Goal: Transaction & Acquisition: Purchase product/service

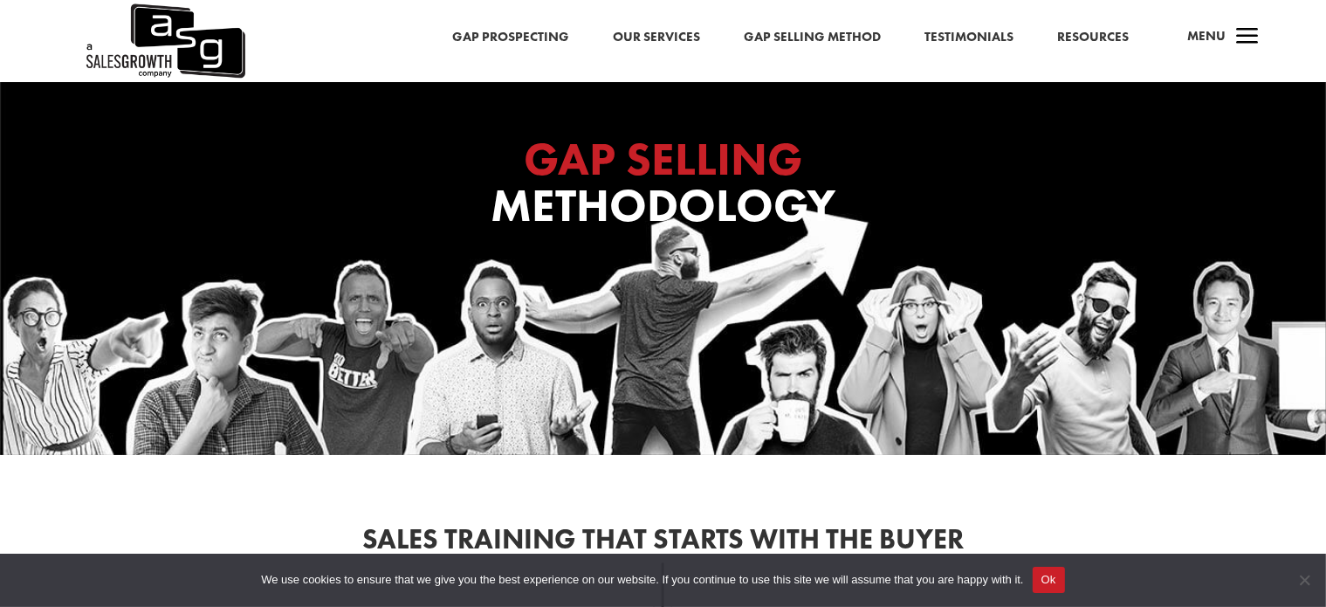
click at [666, 34] on link "Our Services" at bounding box center [656, 37] width 87 height 23
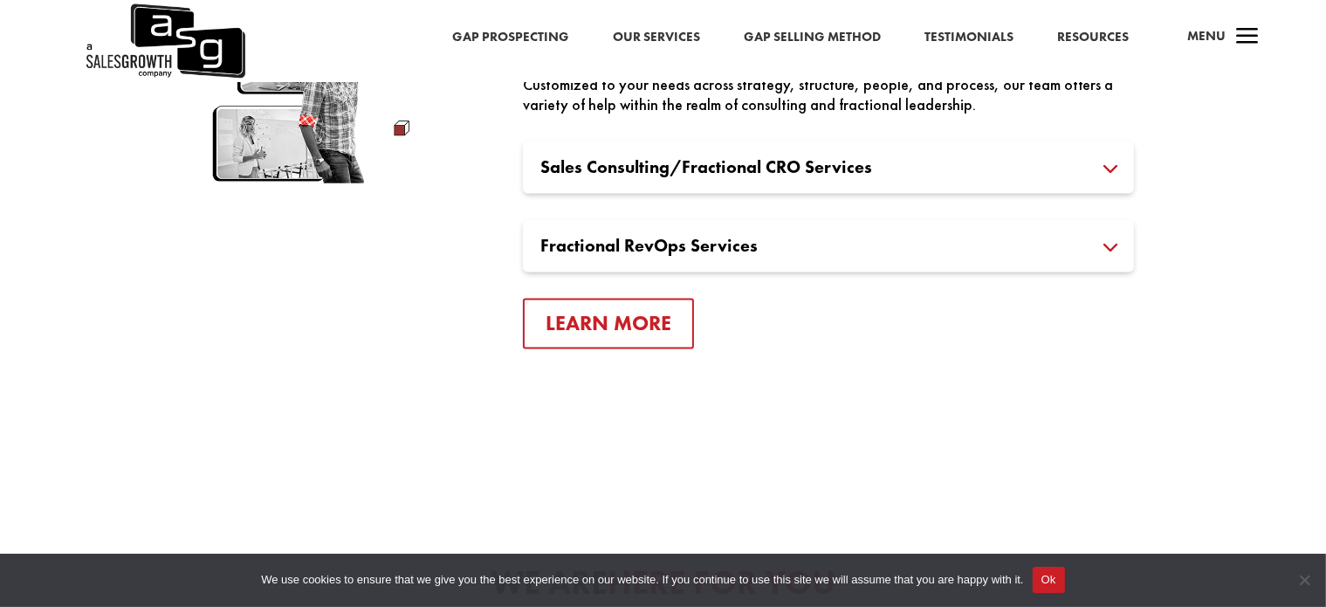
scroll to position [3258, 0]
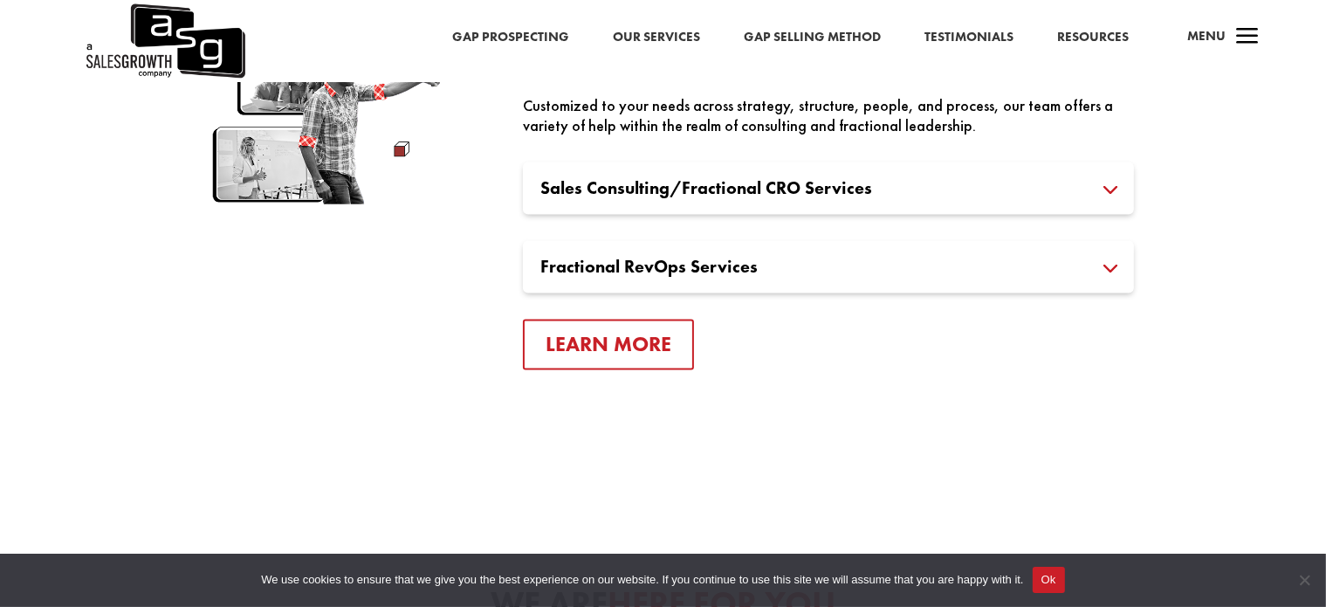
click at [1249, 36] on span "a" at bounding box center [1247, 37] width 35 height 35
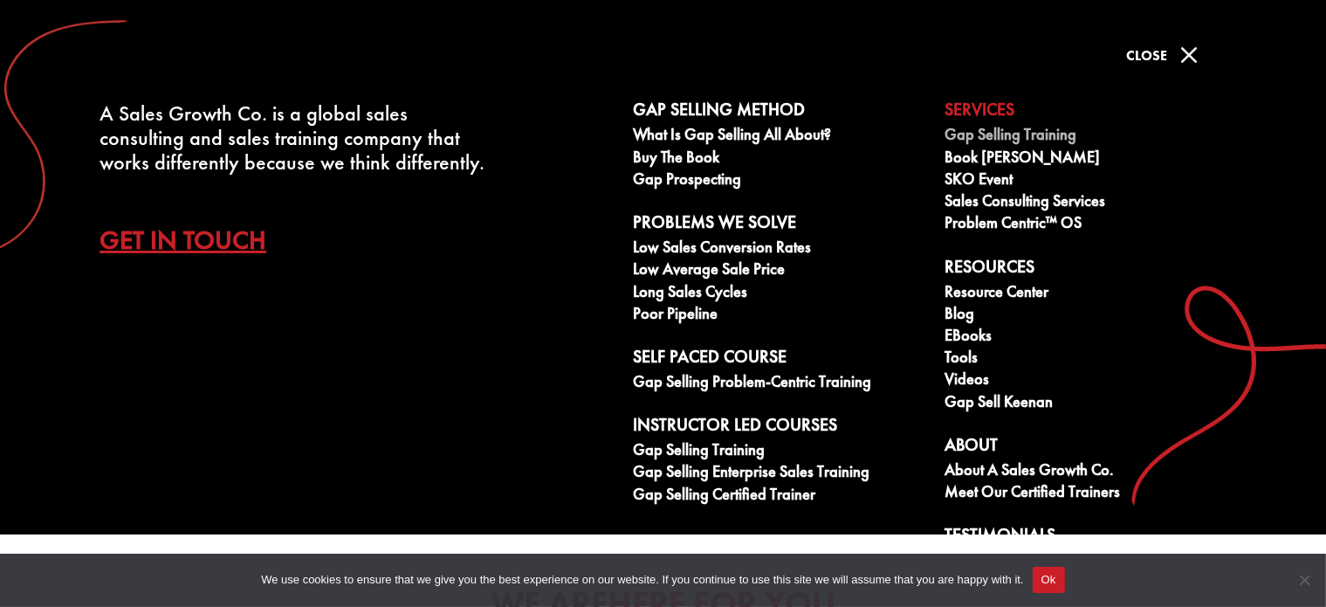
click at [1017, 136] on link "Gap Selling Training" at bounding box center [1090, 137] width 292 height 22
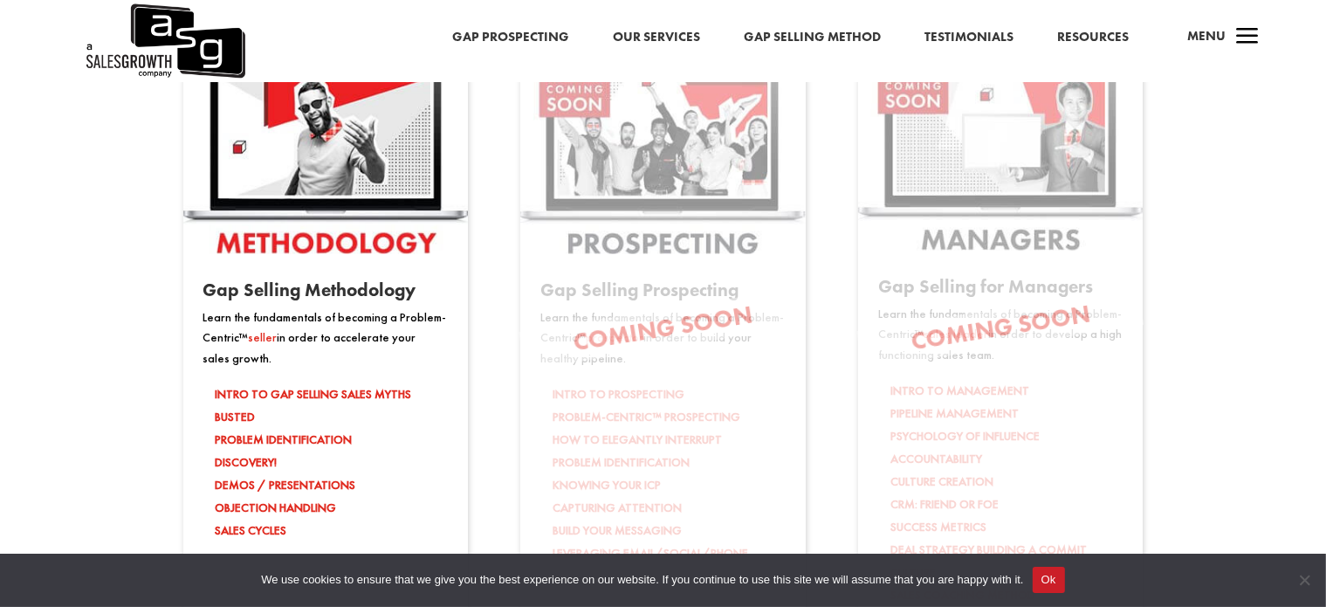
scroll to position [2909, 0]
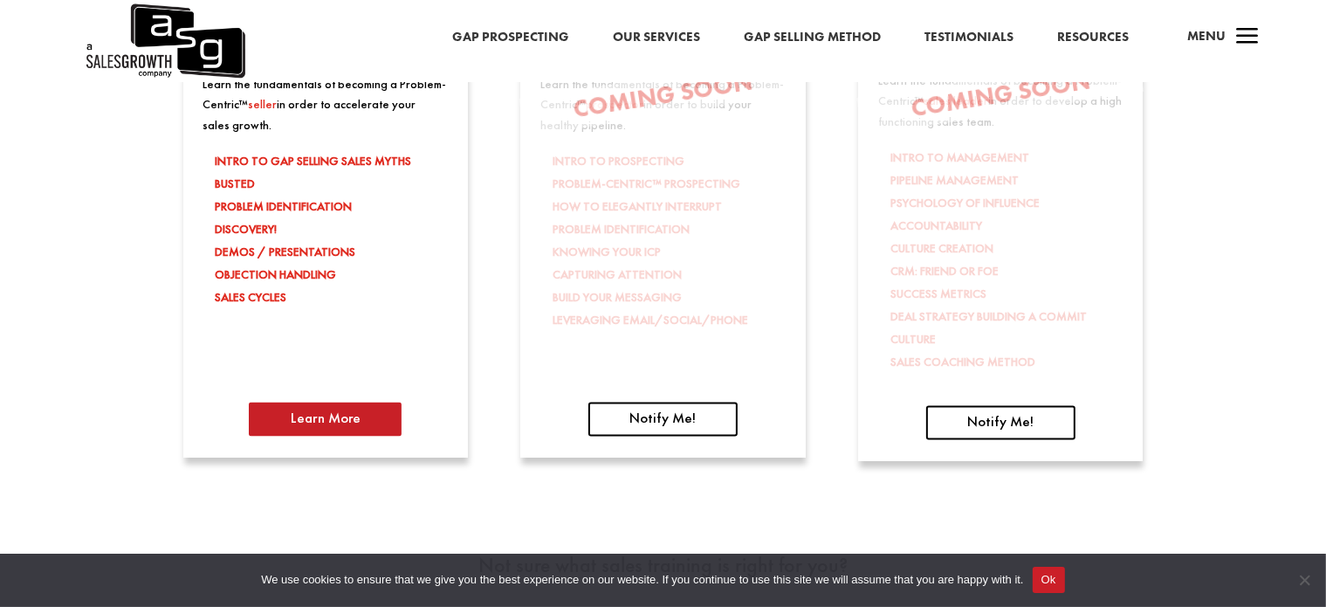
click at [362, 416] on link "Learn More" at bounding box center [325, 419] width 153 height 34
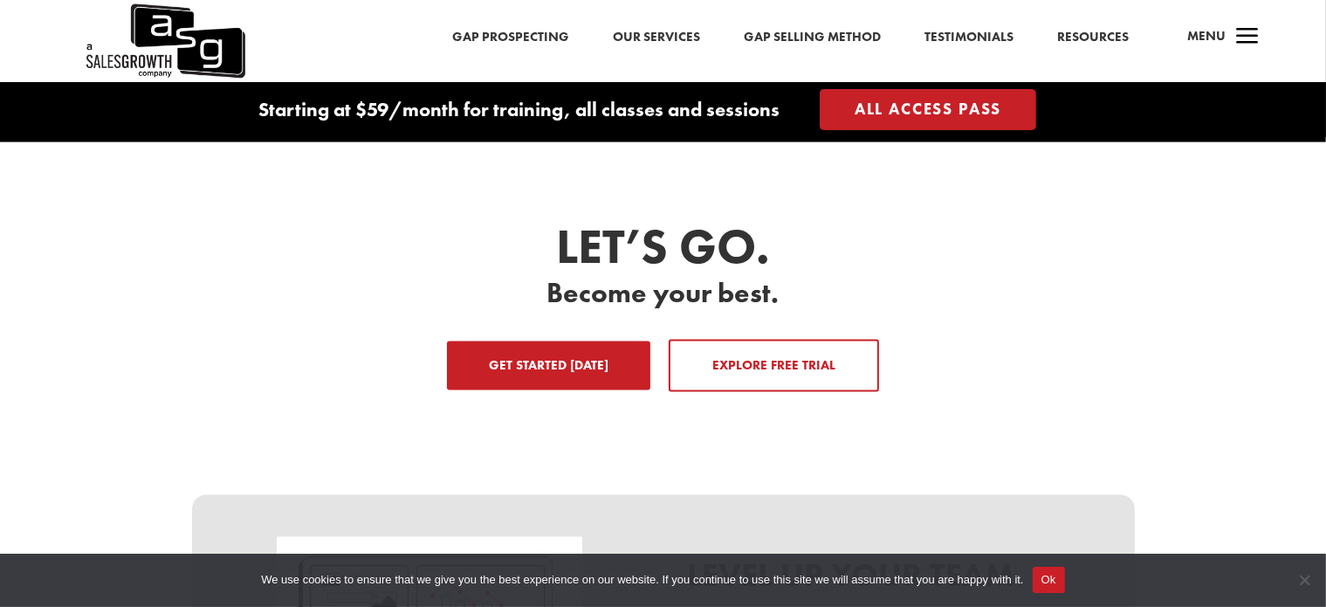
scroll to position [2793, 0]
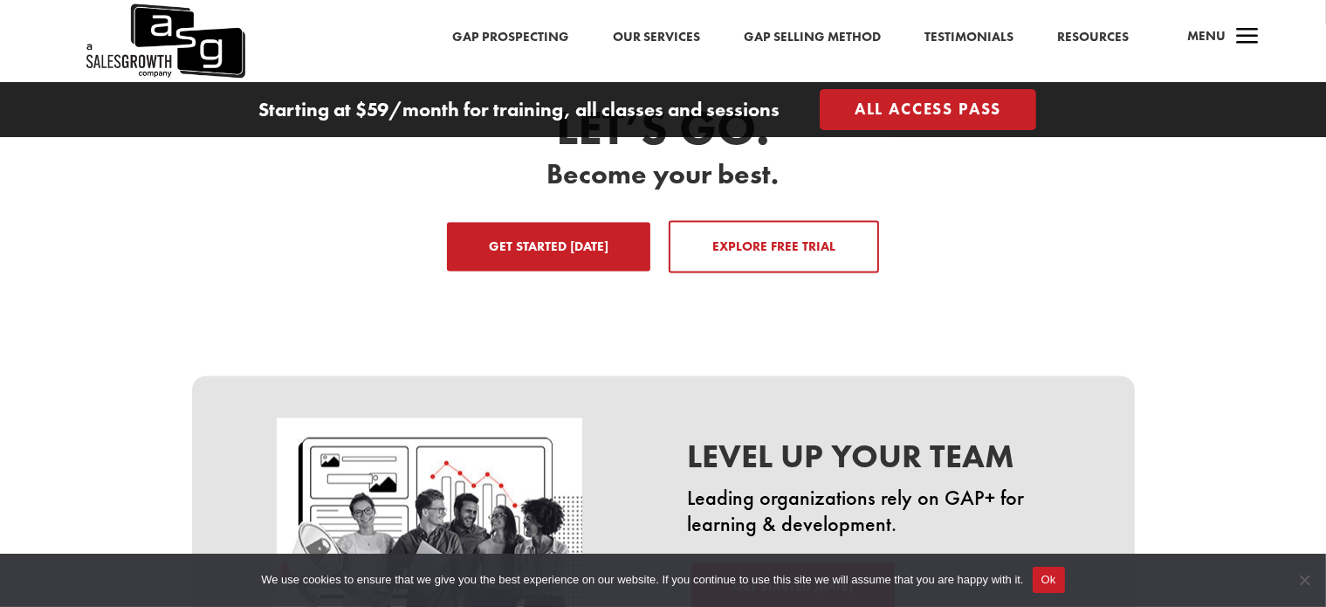
click at [640, 236] on link "Get Started Today" at bounding box center [548, 247] width 203 height 49
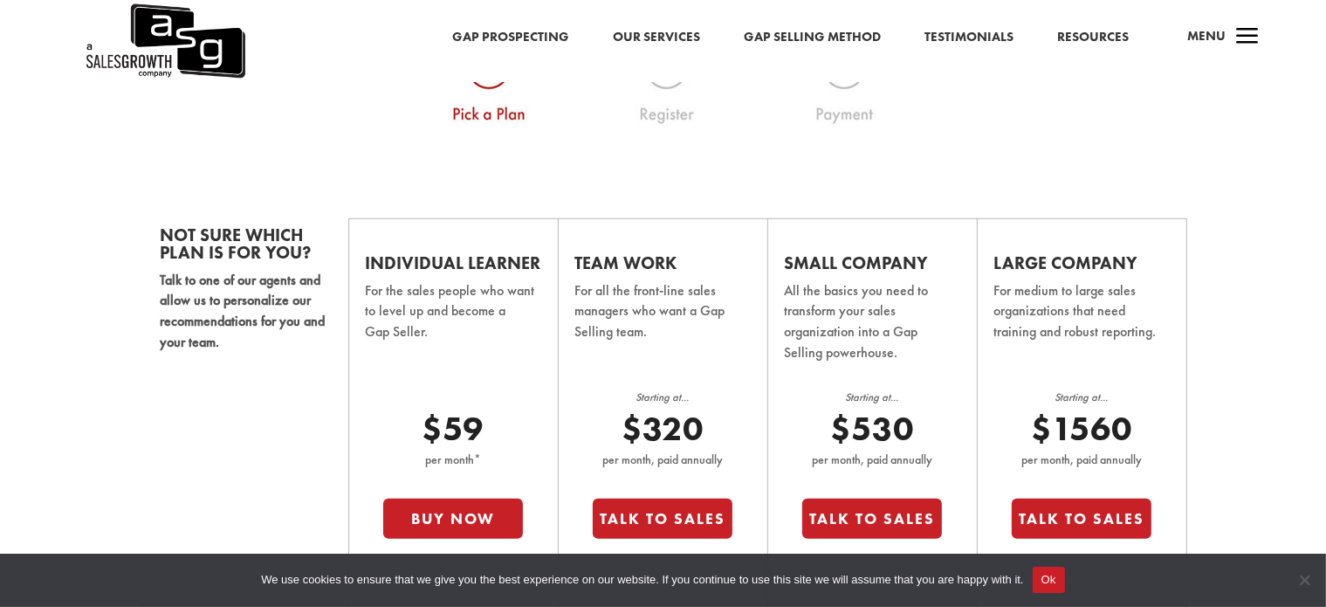
scroll to position [1045, 0]
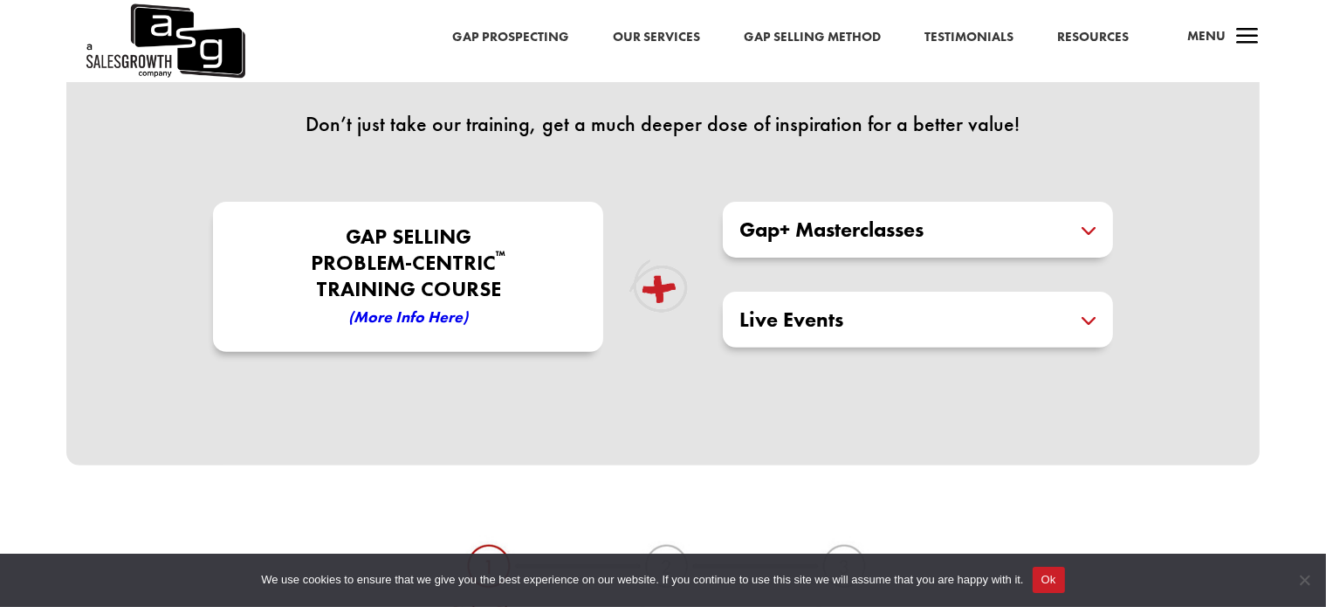
scroll to position [463, 0]
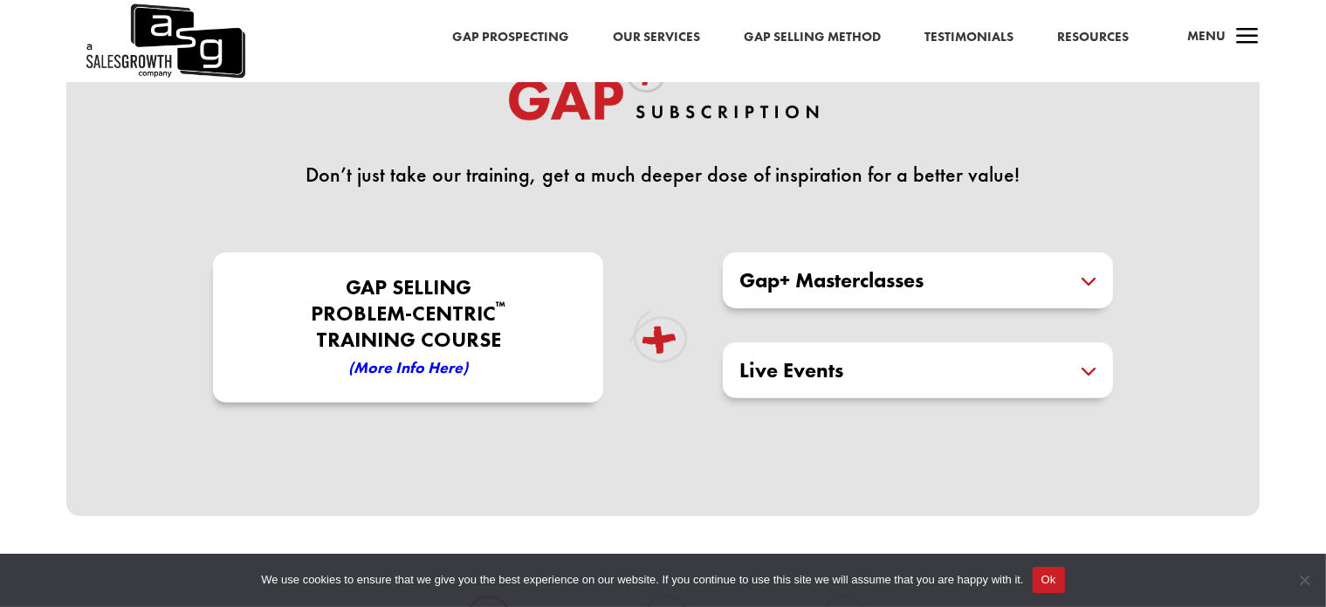
click at [1095, 273] on h5 "Gap+ Masterclasses" at bounding box center [917, 280] width 355 height 21
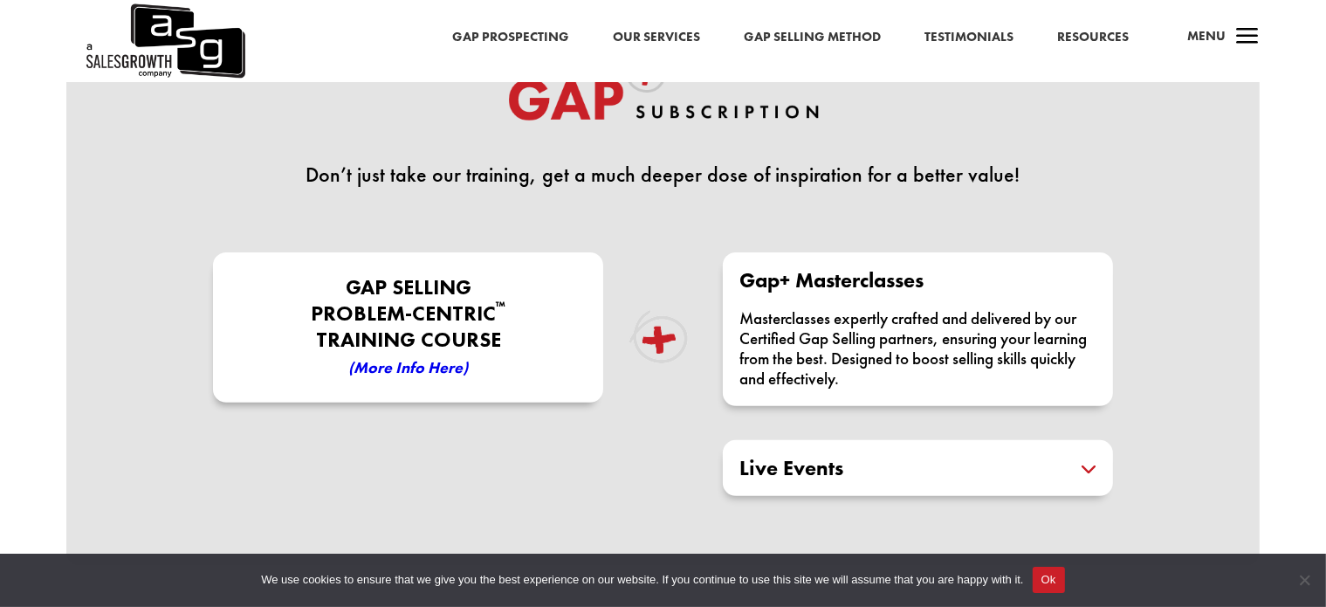
click at [1097, 273] on div "Gap+ Masterclasses Masterclasses expertly crafted and delivered by our Certifie…" at bounding box center [918, 329] width 390 height 154
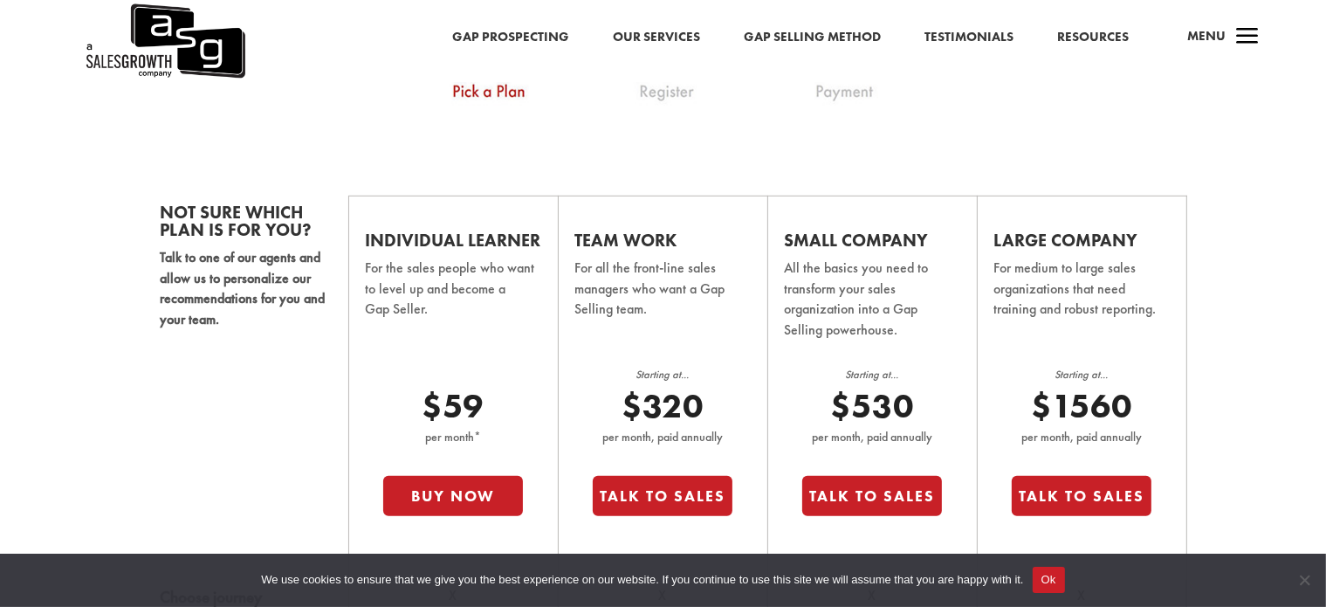
scroll to position [1047, 0]
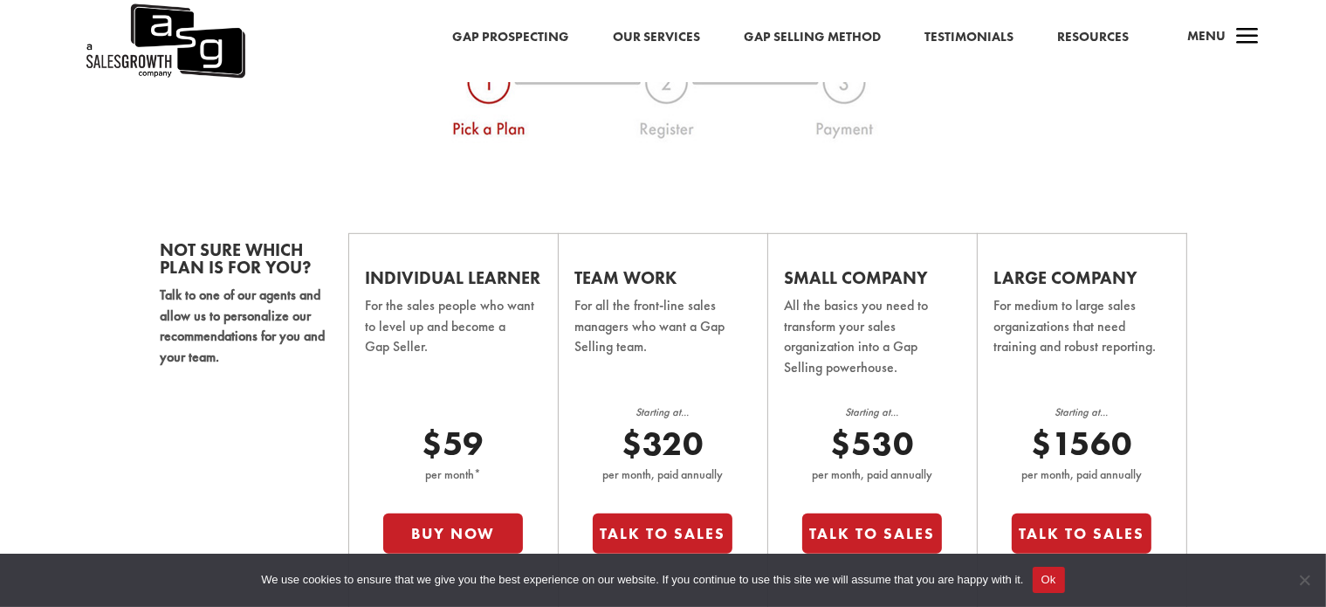
click at [1055, 575] on button "Ok" at bounding box center [1048, 579] width 32 height 26
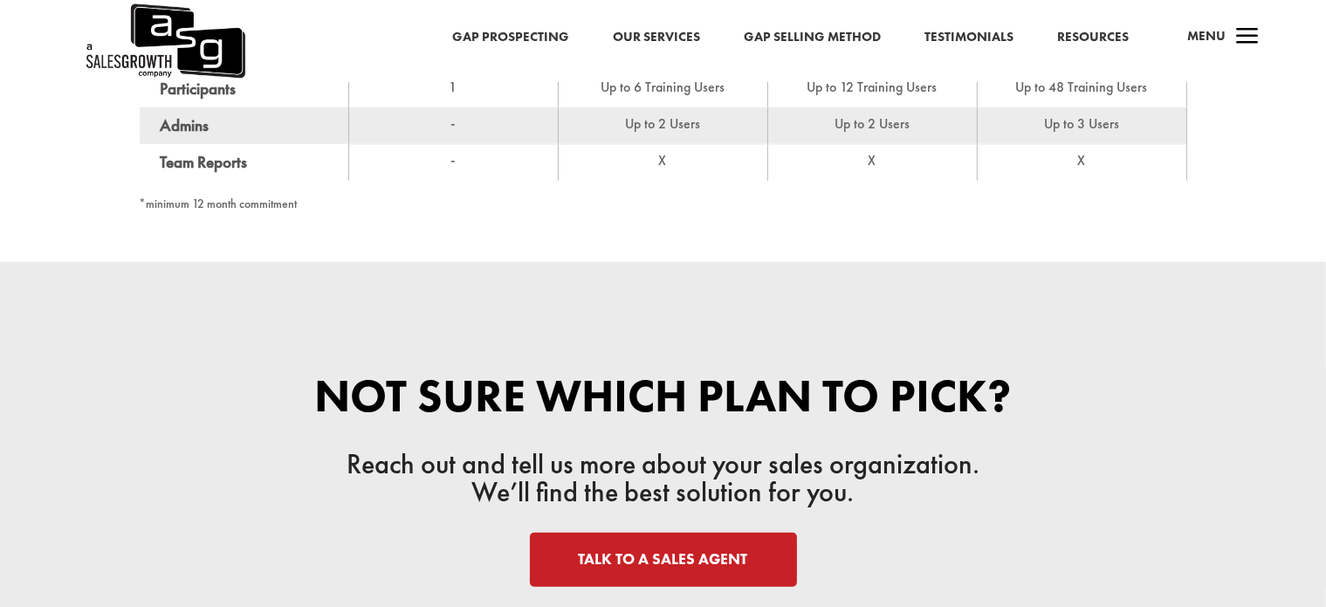
scroll to position [1745, 0]
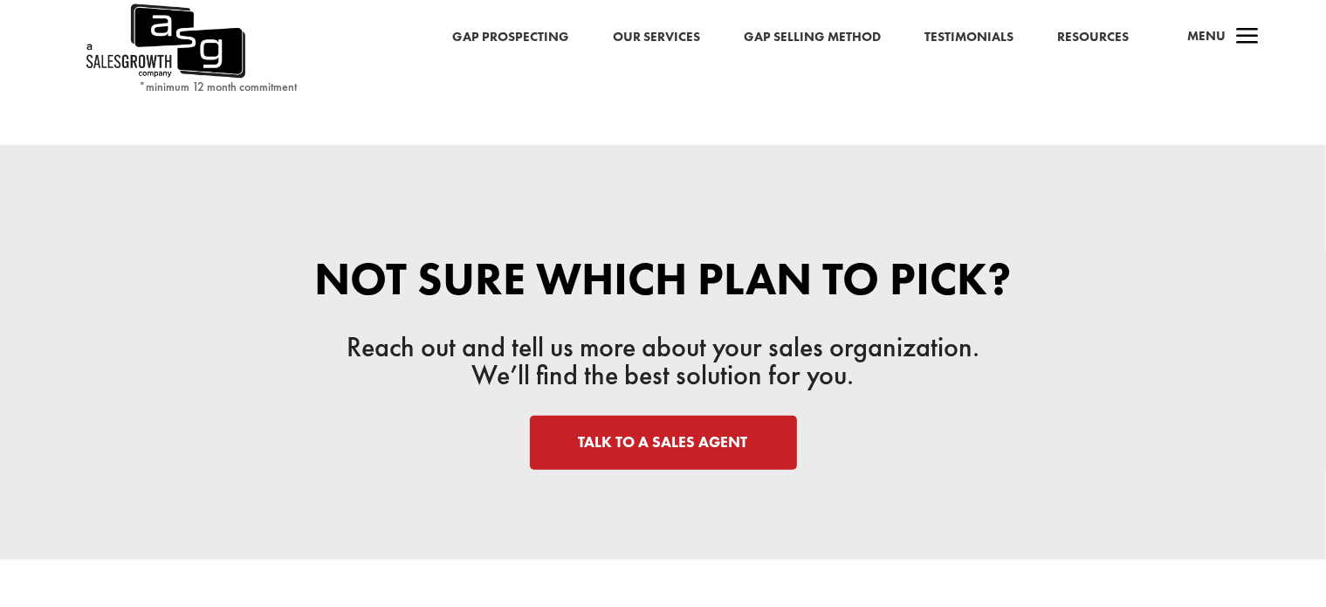
click at [620, 449] on link "TALK TO A SALES AGENT" at bounding box center [663, 442] width 267 height 54
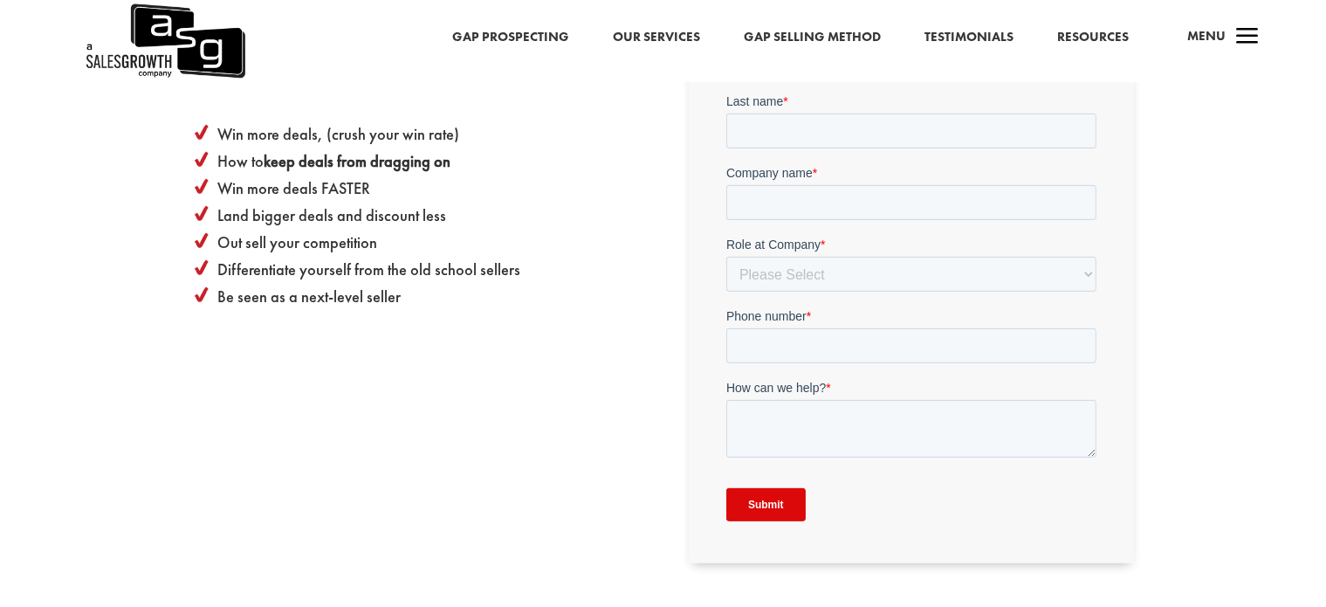
scroll to position [688, 0]
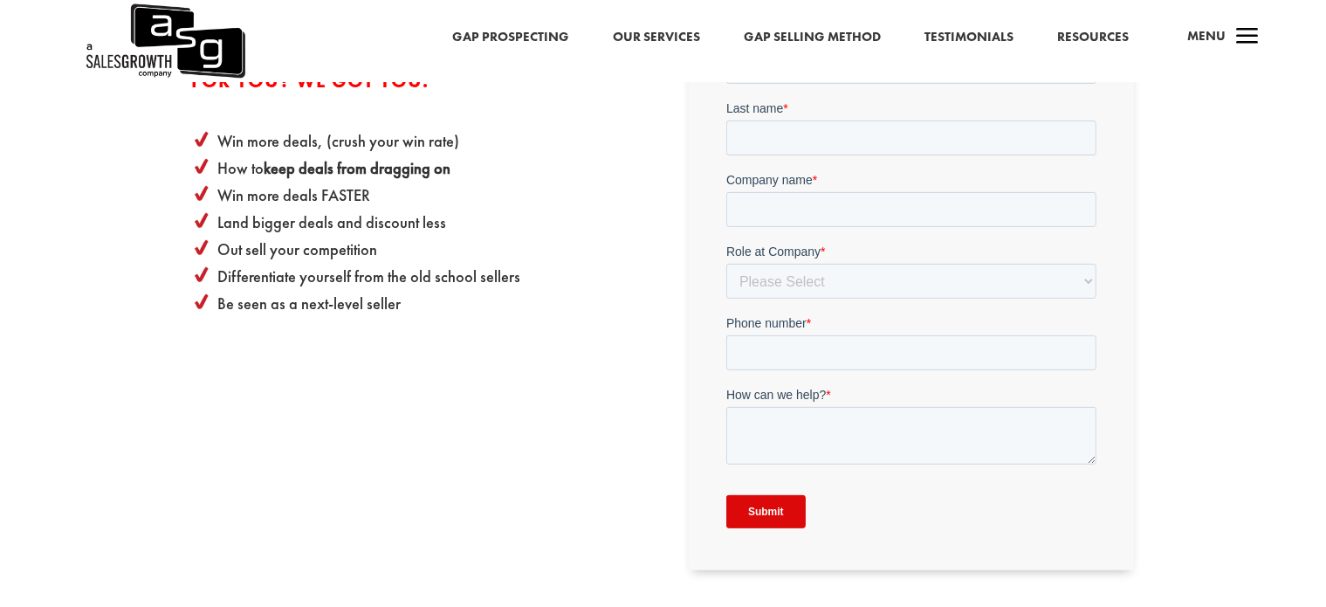
click at [674, 34] on link "Our Services" at bounding box center [656, 37] width 87 height 23
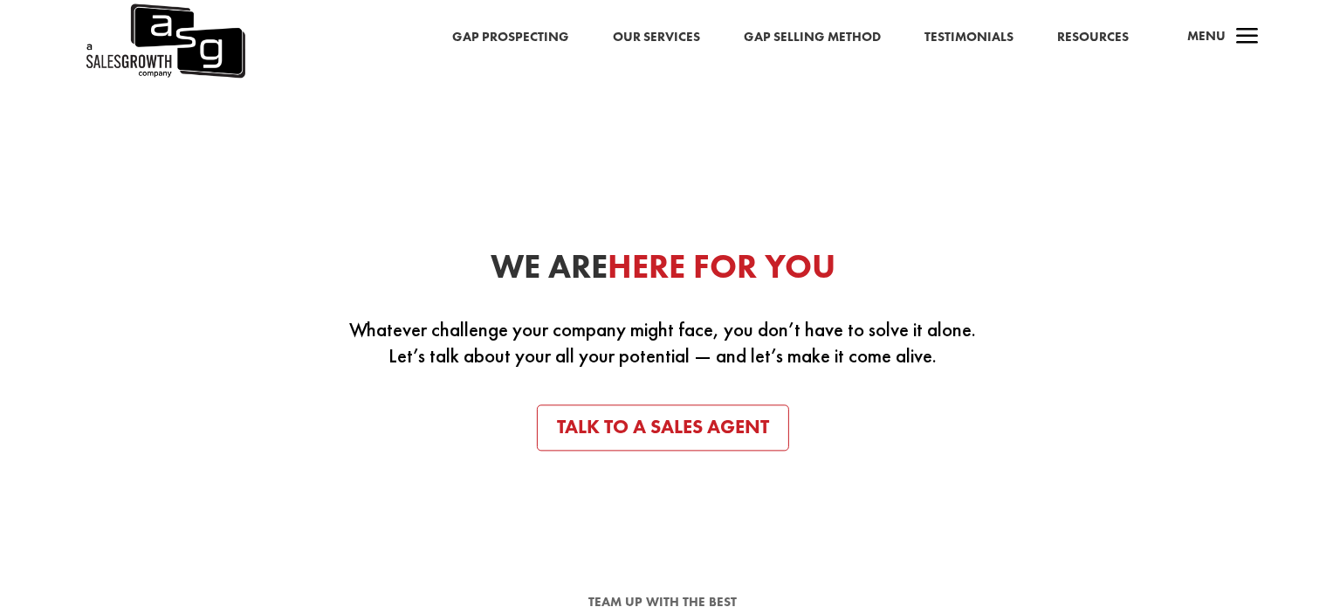
scroll to position [3723, 0]
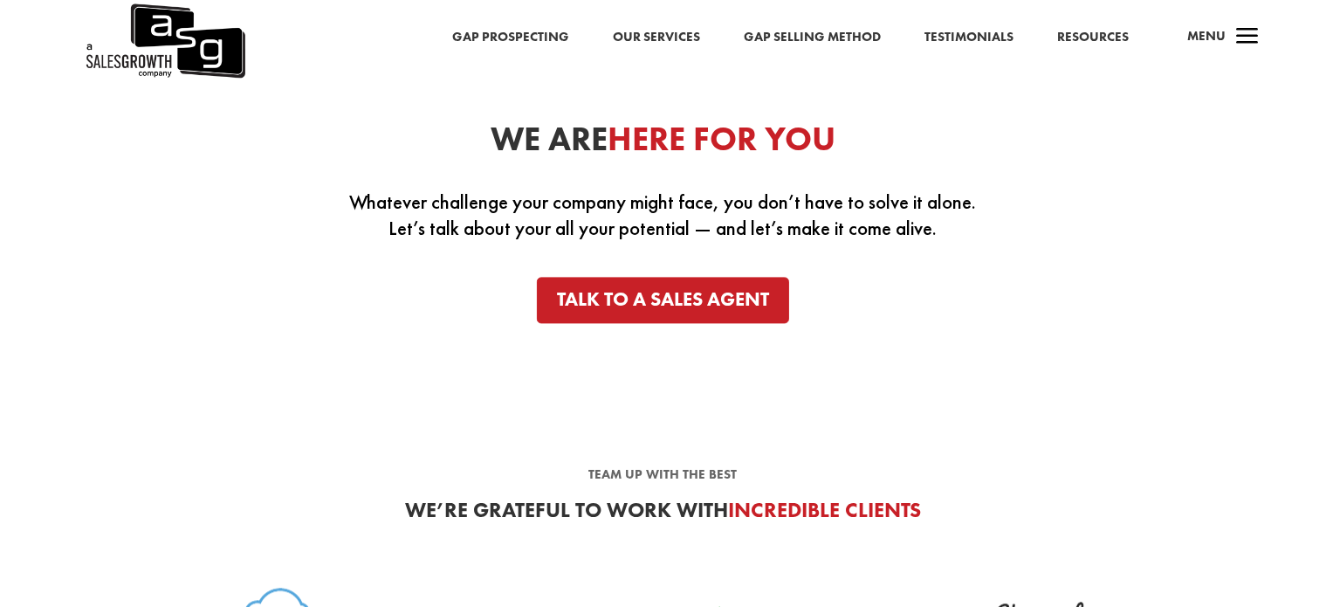
click at [613, 299] on link "Talk to a sales agent" at bounding box center [663, 300] width 253 height 47
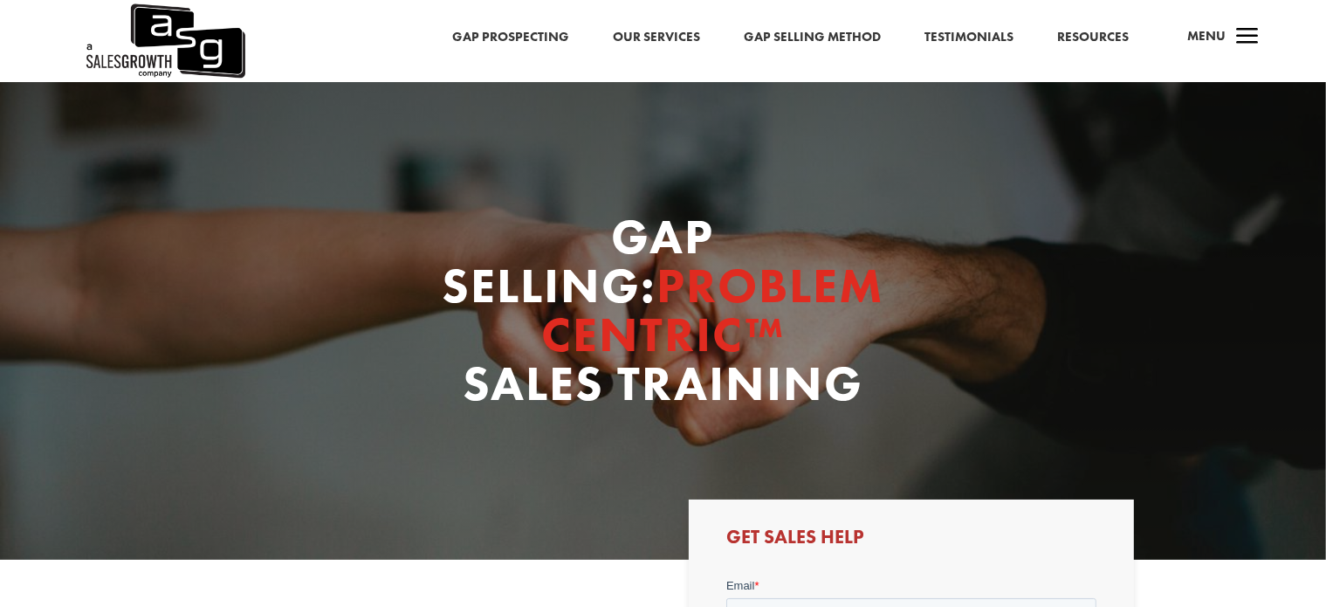
click at [1258, 33] on span "a" at bounding box center [1247, 37] width 35 height 35
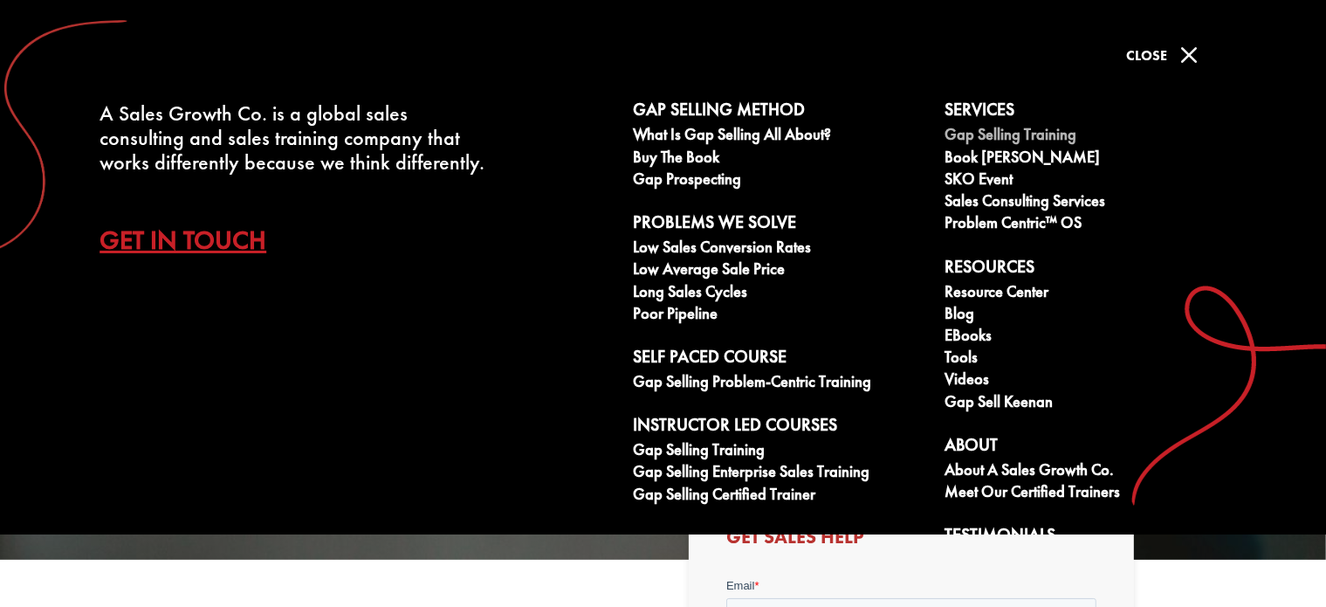
click at [980, 137] on link "Gap Selling Training" at bounding box center [1090, 137] width 292 height 22
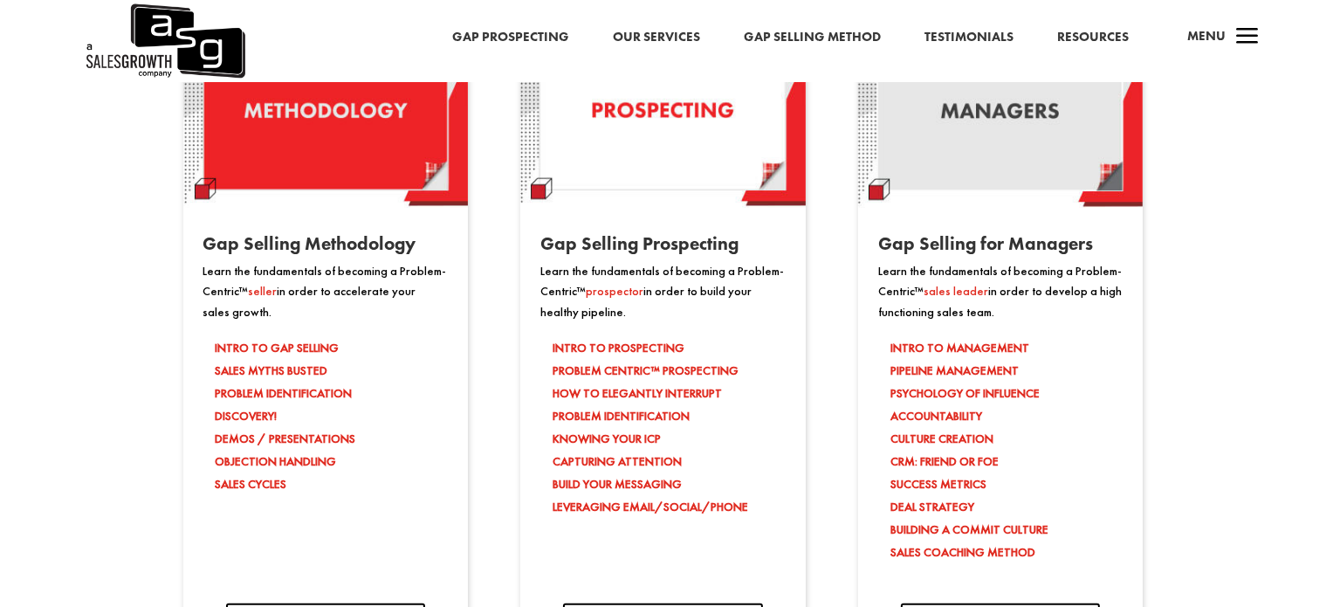
scroll to position [1629, 0]
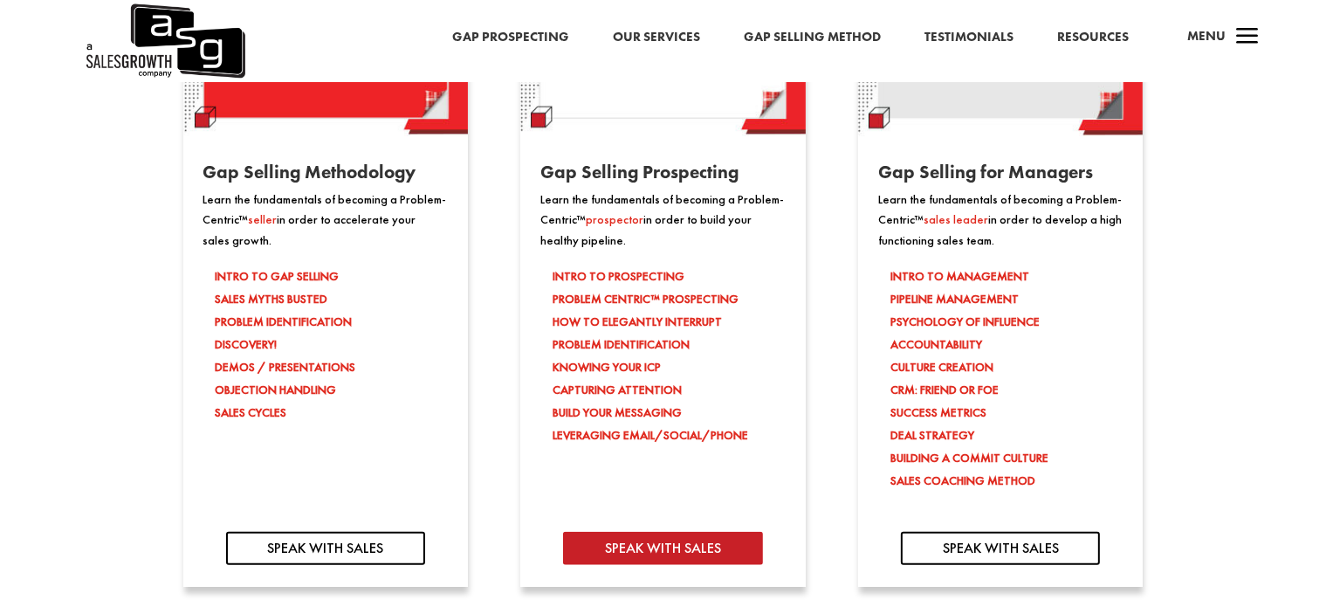
click at [668, 551] on link "SPEAK WITH SALES" at bounding box center [662, 548] width 199 height 34
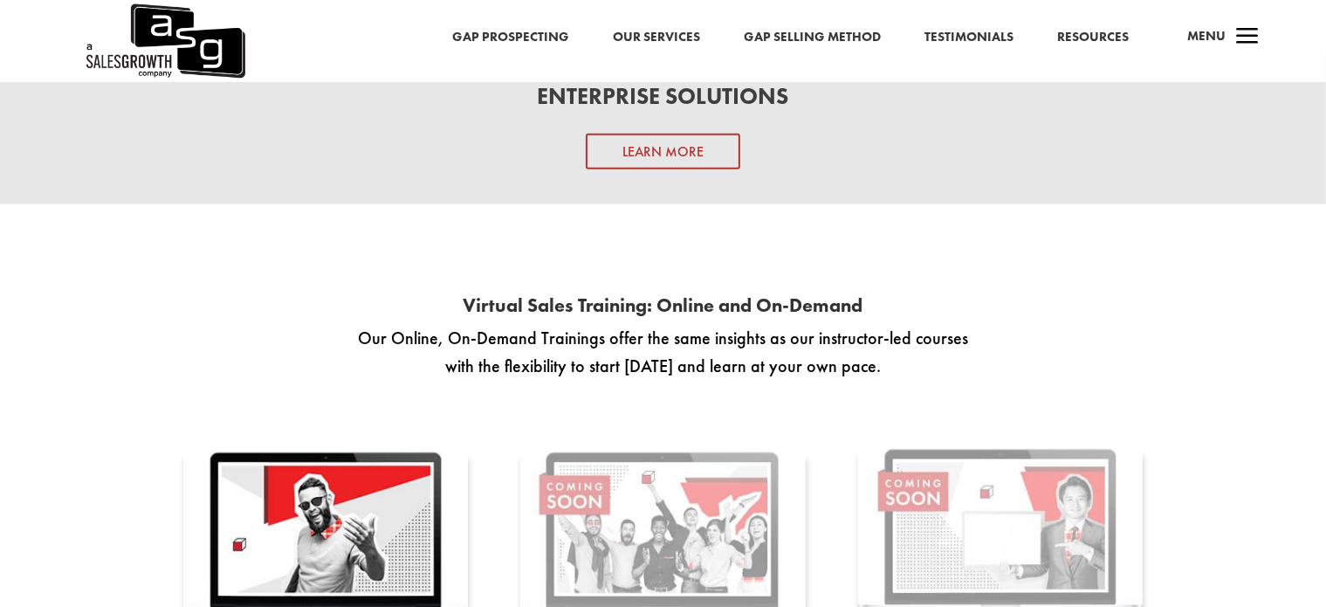
scroll to position [2095, 0]
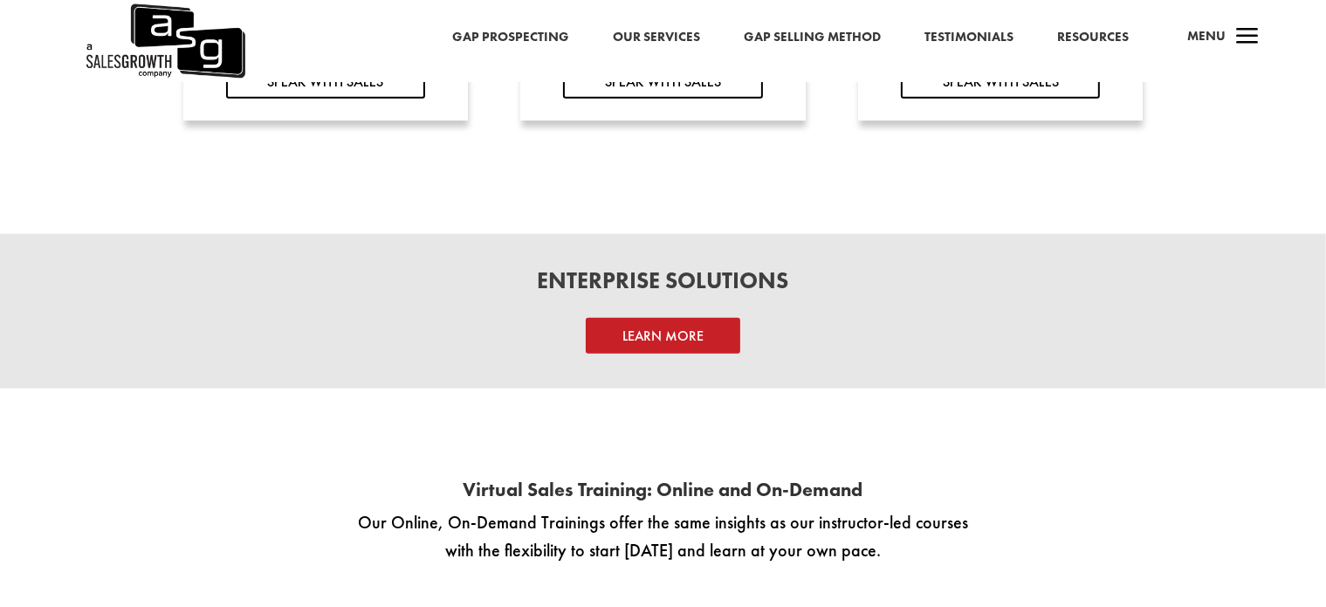
click at [667, 350] on link "Learn More" at bounding box center [663, 336] width 154 height 36
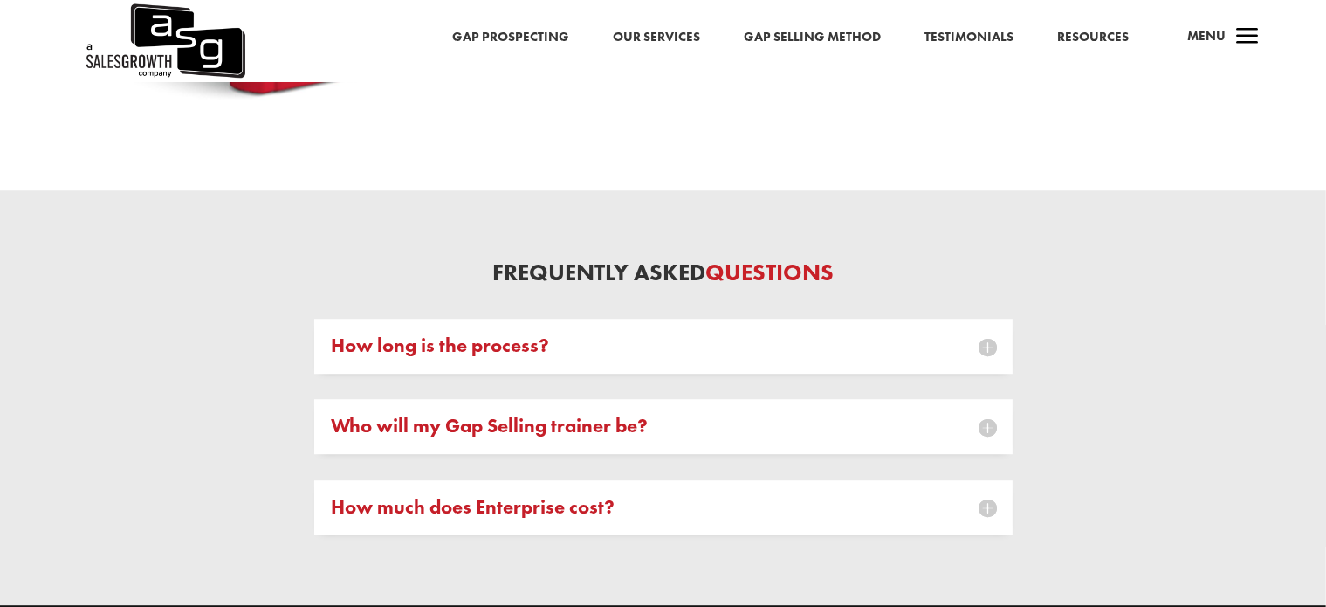
scroll to position [4770, 0]
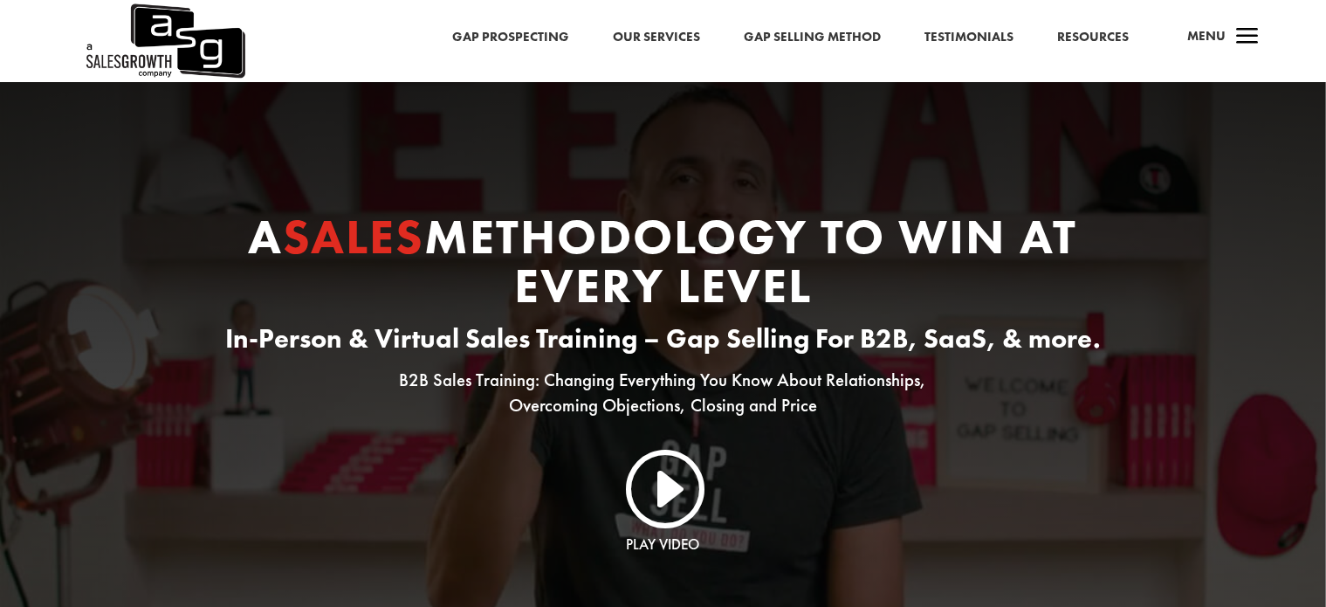
click at [646, 44] on link "Our Services" at bounding box center [656, 37] width 87 height 23
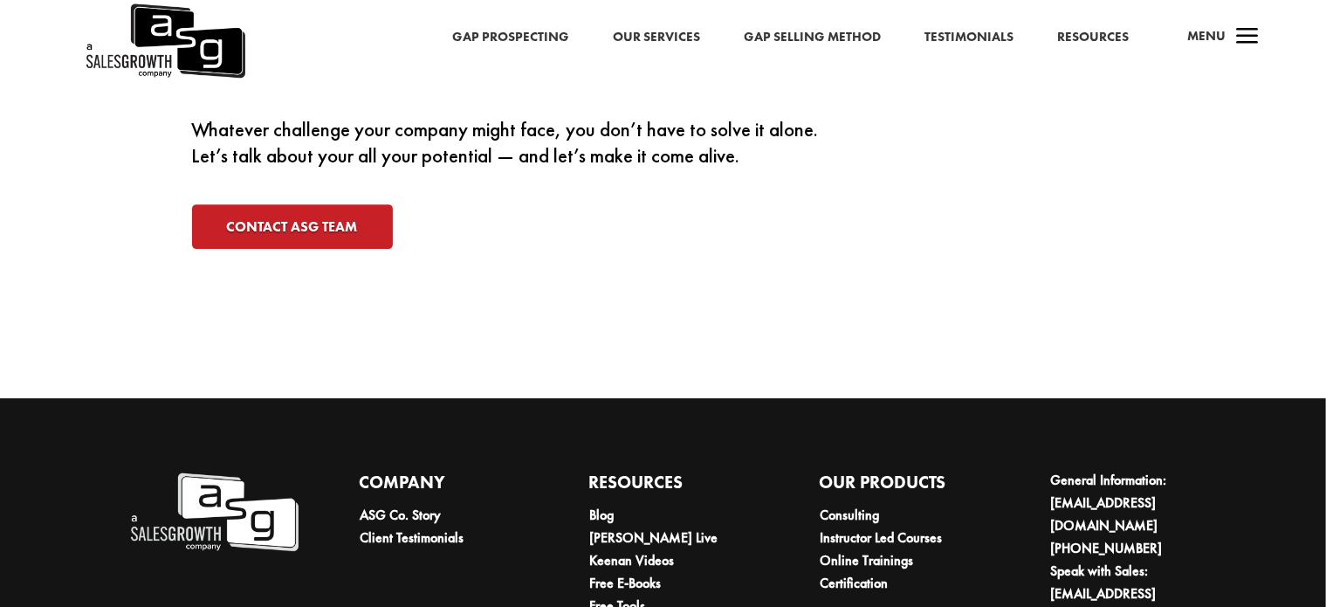
scroll to position [5469, 0]
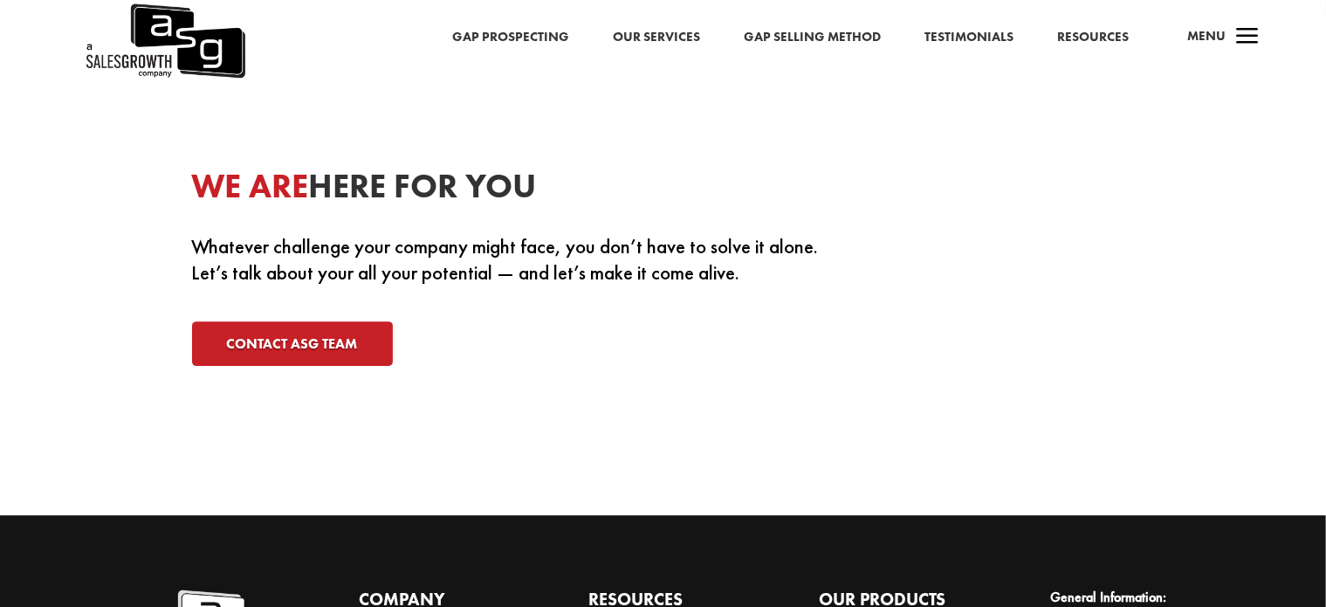
click at [1234, 26] on span "a" at bounding box center [1247, 37] width 35 height 35
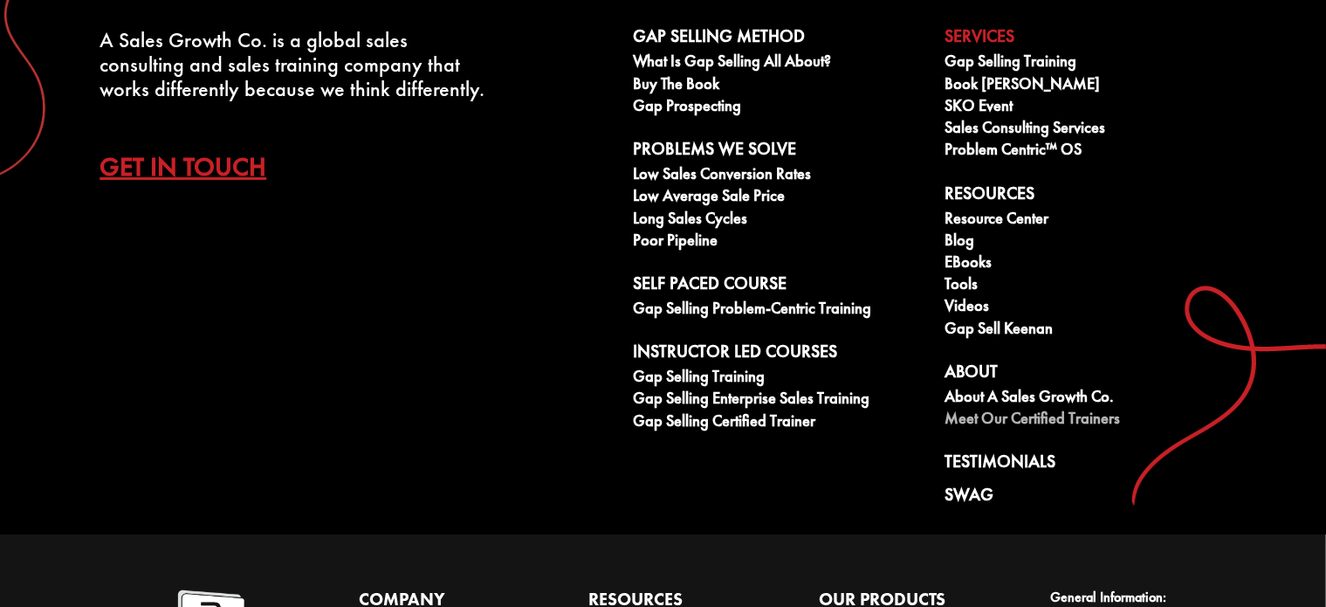
scroll to position [0, 0]
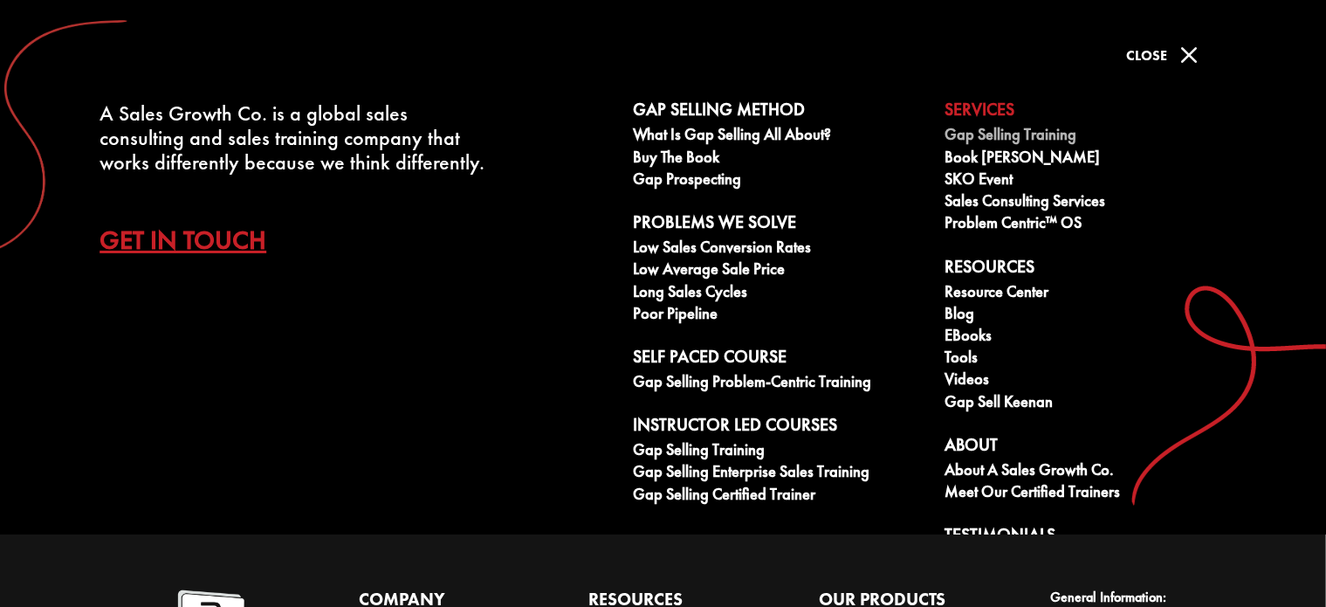
click at [981, 138] on link "Gap Selling Training" at bounding box center [1090, 137] width 292 height 22
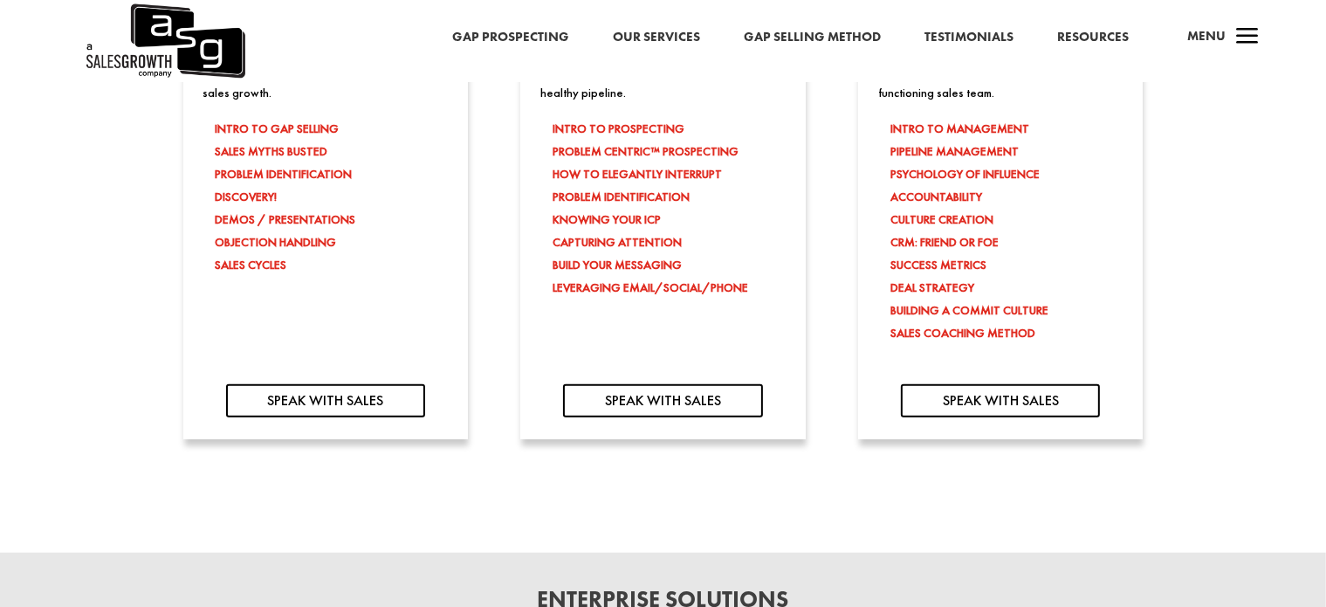
scroll to position [1896, 0]
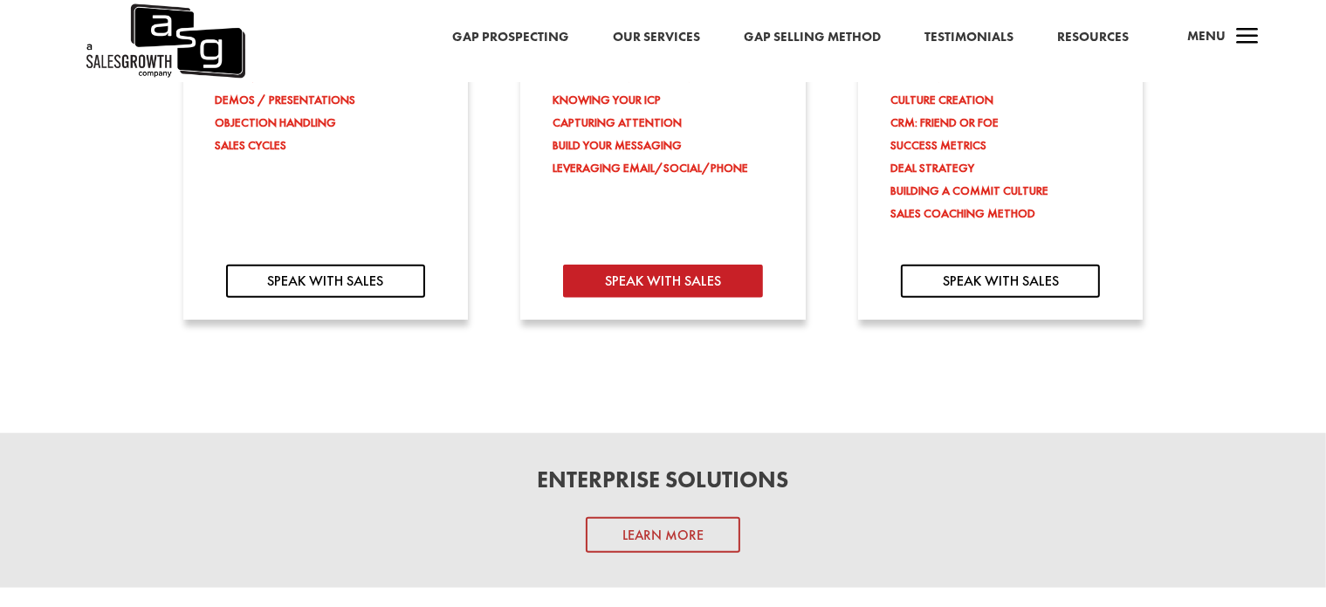
click at [730, 288] on link "SPEAK WITH SALES" at bounding box center [662, 281] width 199 height 34
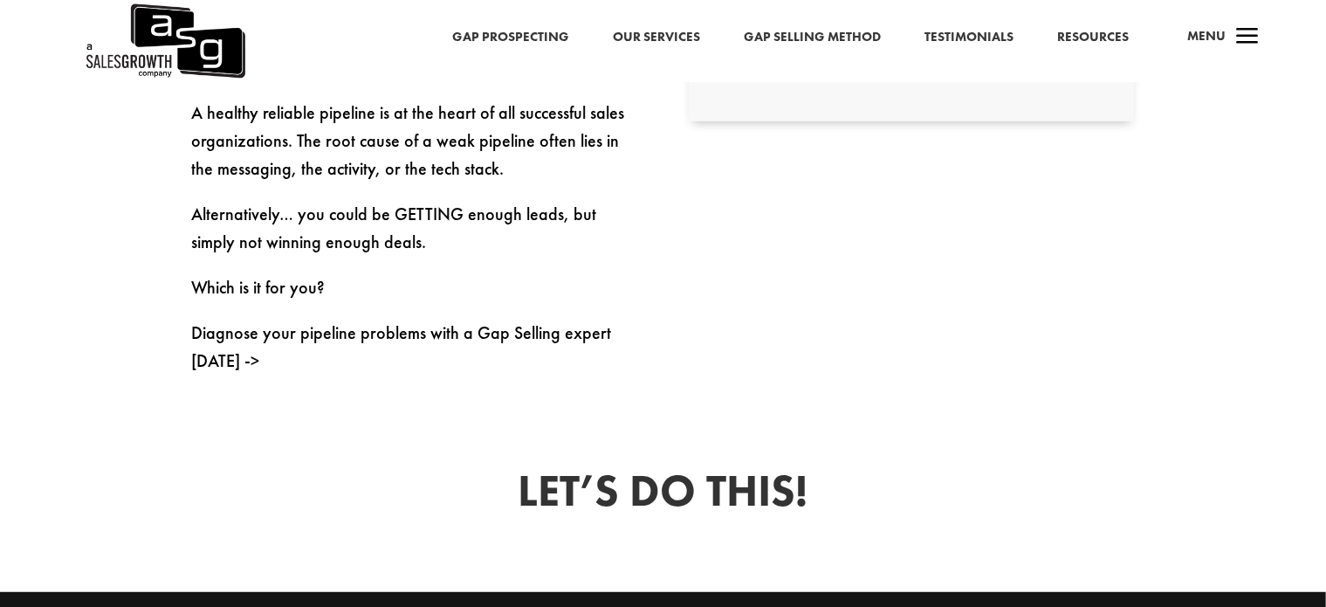
scroll to position [634, 0]
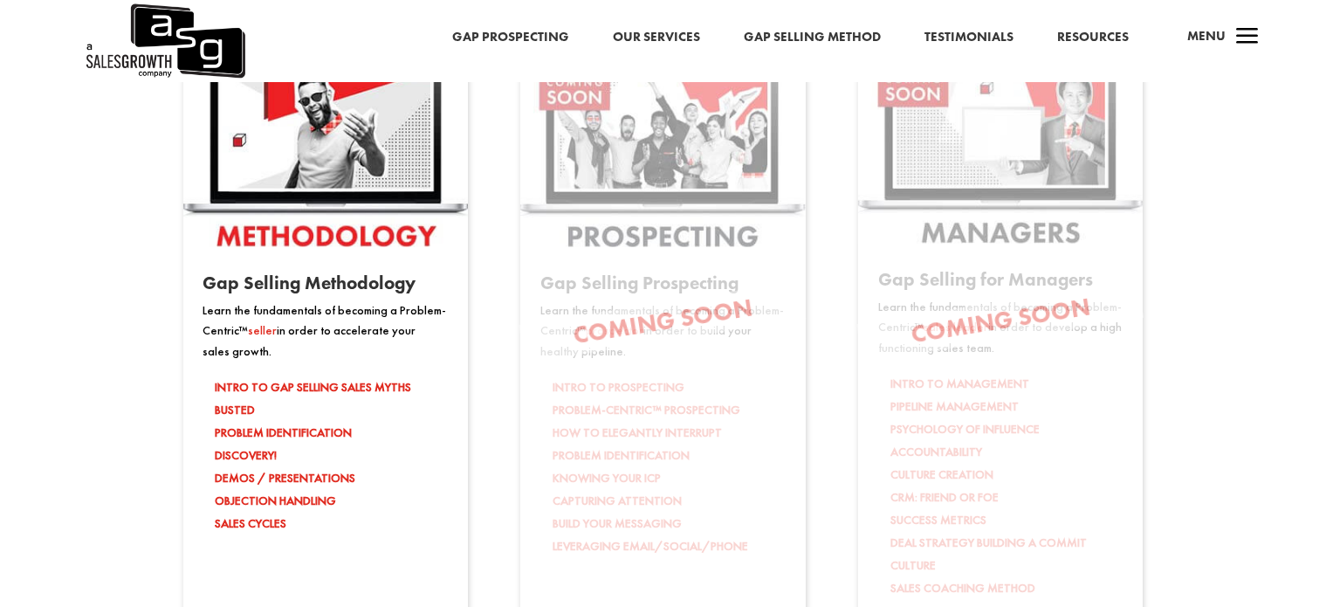
scroll to position [2781, 0]
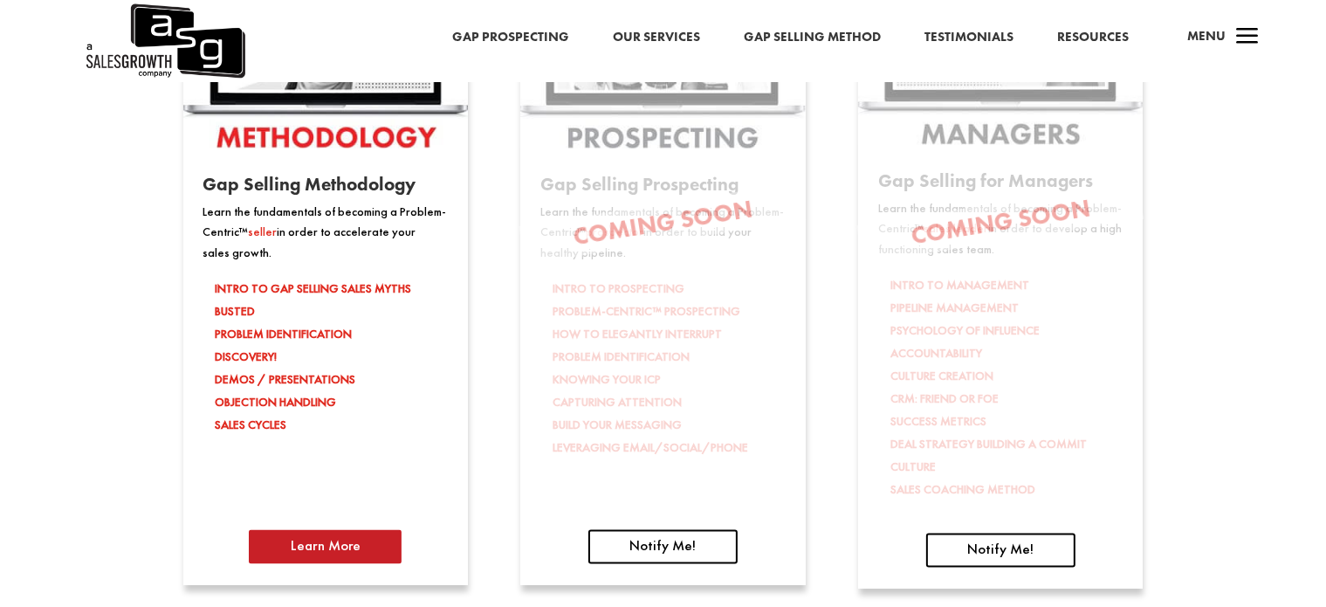
click at [328, 560] on link "Learn More" at bounding box center [325, 547] width 153 height 34
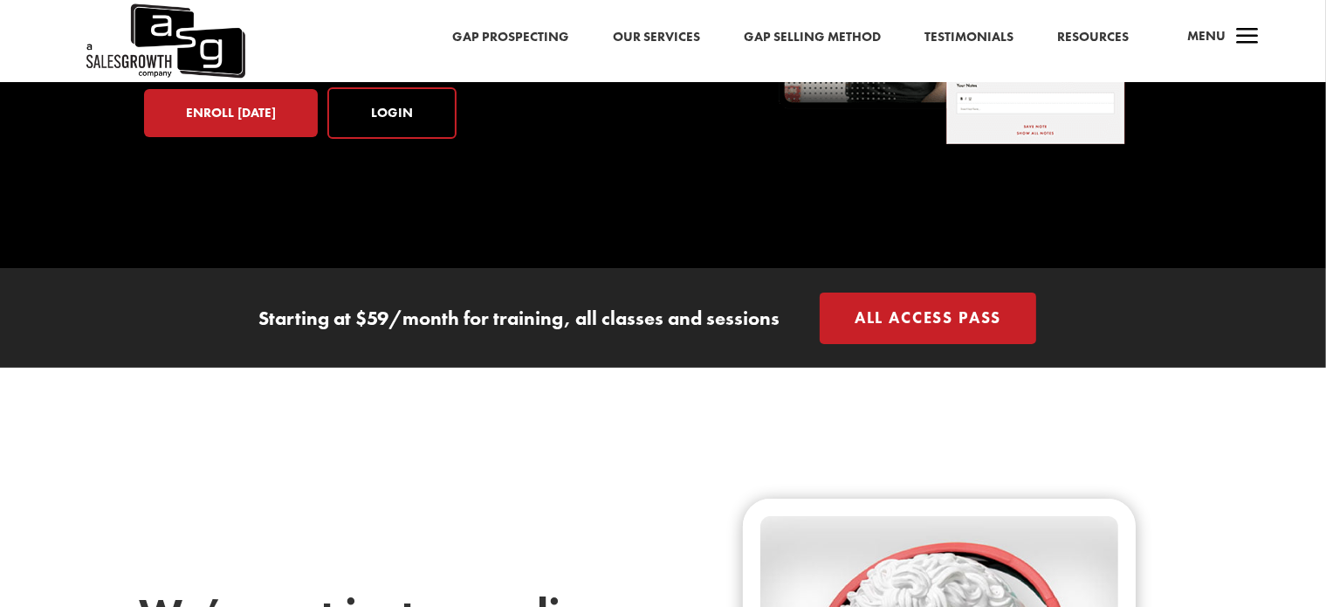
scroll to position [347, 0]
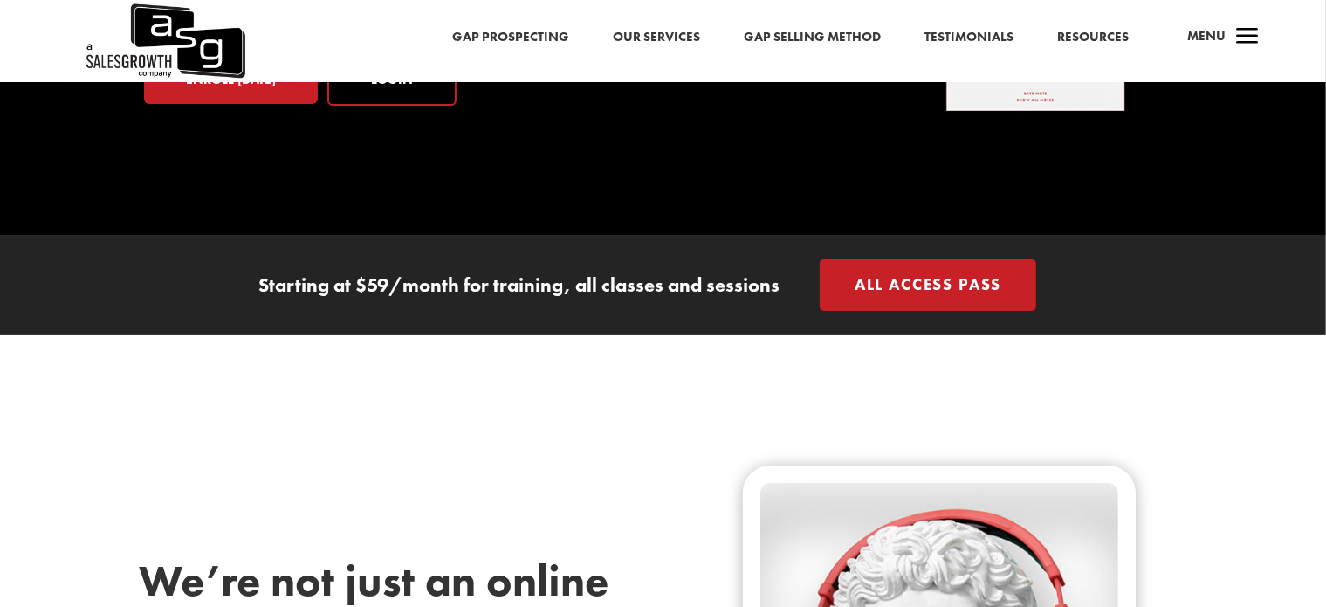
click at [910, 278] on link "All Access Pass" at bounding box center [927, 284] width 217 height 51
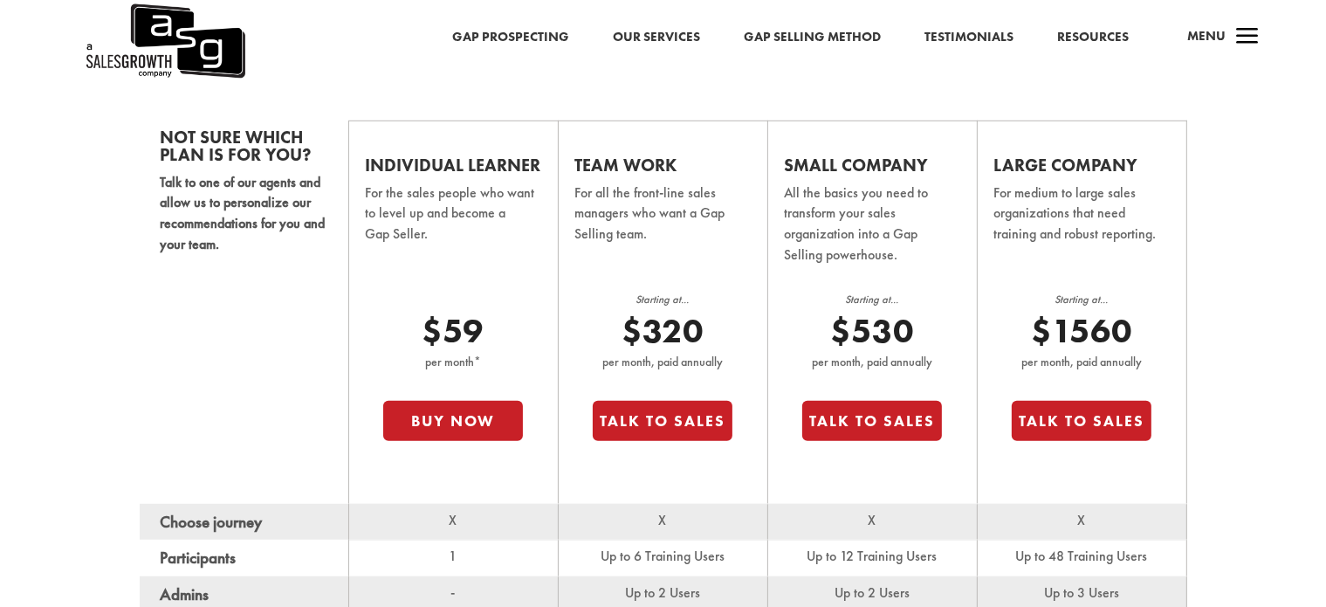
scroll to position [929, 0]
